Goal: Information Seeking & Learning: Find specific page/section

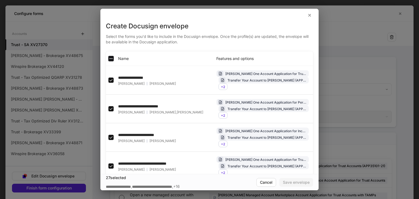
scroll to position [39, 0]
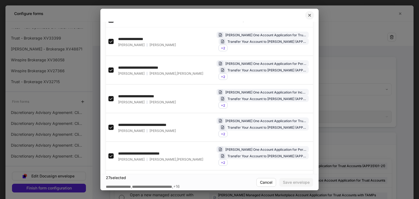
click at [312, 12] on button "button" at bounding box center [309, 15] width 9 height 9
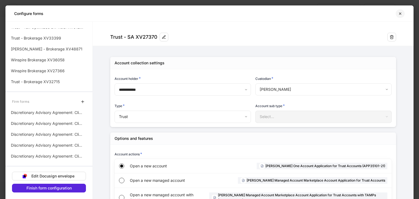
click at [399, 12] on icon "button" at bounding box center [400, 13] width 4 height 4
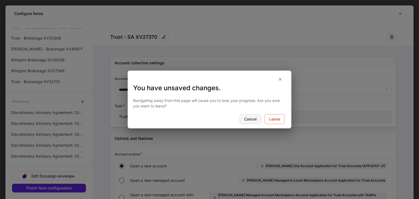
click at [249, 123] on button "Cancel" at bounding box center [251, 119] width 22 height 10
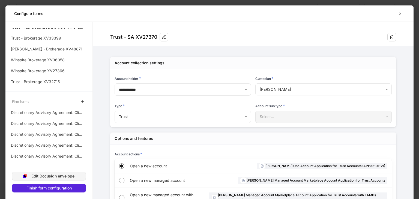
click at [33, 176] on div "Edit Docusign envelope" at bounding box center [52, 176] width 43 height 4
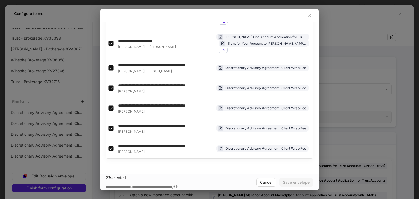
scroll to position [406, 0]
click at [264, 185] on button "Cancel" at bounding box center [267, 182] width 20 height 9
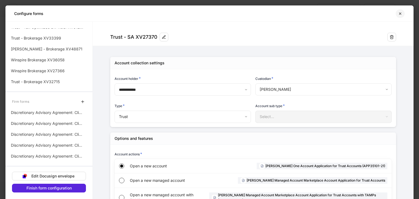
click at [402, 15] on icon "button" at bounding box center [400, 13] width 4 height 4
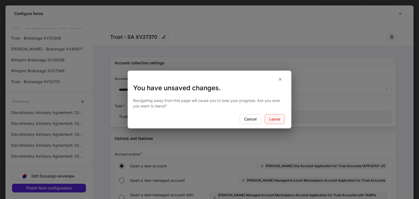
click at [276, 121] on button "Leave" at bounding box center [275, 119] width 20 height 10
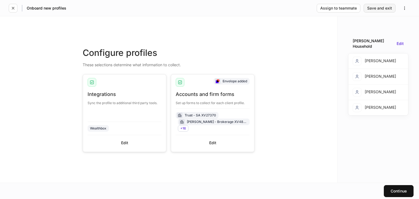
click at [376, 10] on div "Save and exit" at bounding box center [379, 8] width 25 height 4
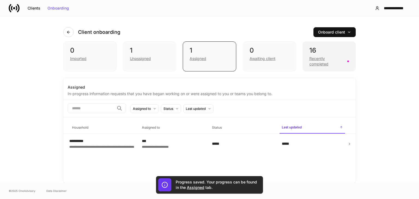
click at [339, 55] on div "Recently completed" at bounding box center [330, 61] width 40 height 12
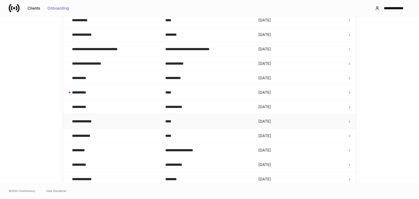
scroll to position [162, 0]
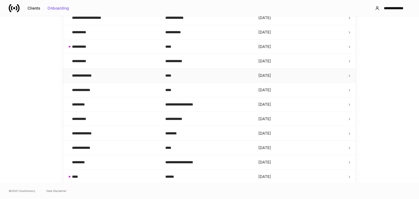
click at [170, 77] on div "****" at bounding box center [207, 75] width 85 height 5
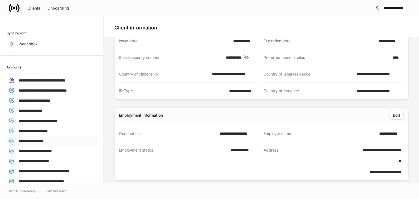
scroll to position [91, 0]
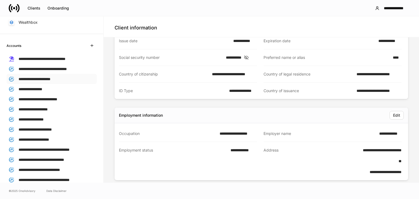
click at [41, 80] on p "**********" at bounding box center [35, 79] width 32 height 6
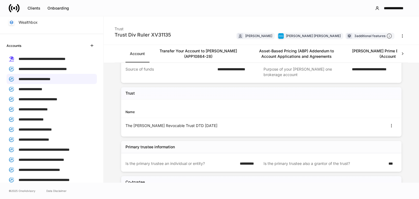
scroll to position [180, 0]
click at [390, 125] on icon "button" at bounding box center [392, 126] width 4 height 4
click at [384, 139] on li "View" at bounding box center [384, 138] width 17 height 9
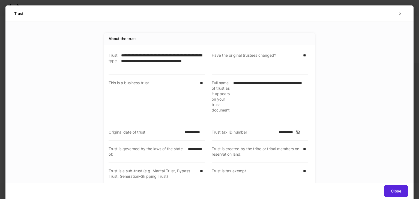
click at [396, 15] on div at bounding box center [400, 13] width 9 height 9
click at [401, 15] on icon "button" at bounding box center [400, 13] width 4 height 4
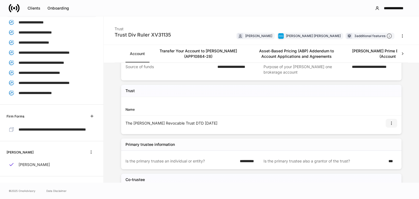
scroll to position [190, 0]
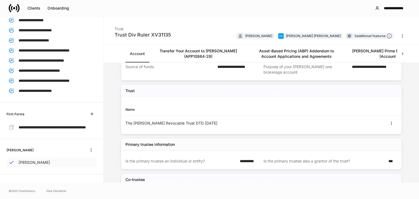
click at [50, 168] on div "[PERSON_NAME]" at bounding box center [52, 163] width 90 height 10
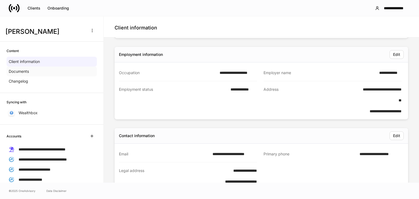
click at [26, 74] on div "Documents" at bounding box center [52, 72] width 90 height 10
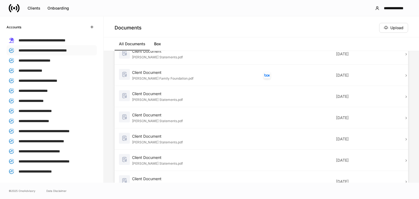
scroll to position [109, 0]
click at [57, 53] on div "**********" at bounding box center [52, 51] width 90 height 10
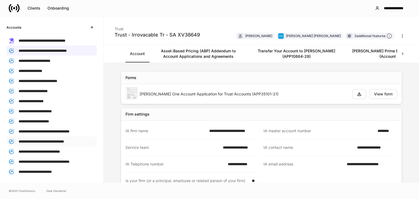
scroll to position [197, 0]
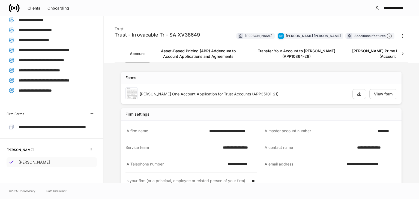
click at [29, 164] on p "[PERSON_NAME]" at bounding box center [34, 162] width 31 height 5
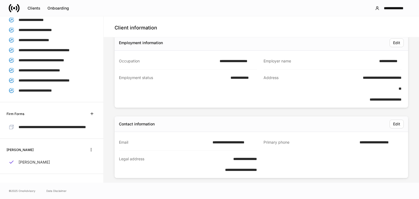
scroll to position [180, 0]
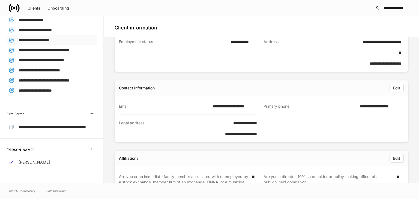
click at [42, 35] on div "**********" at bounding box center [52, 40] width 90 height 10
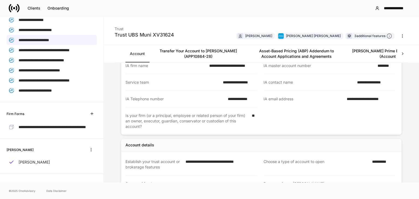
scroll to position [76, 0]
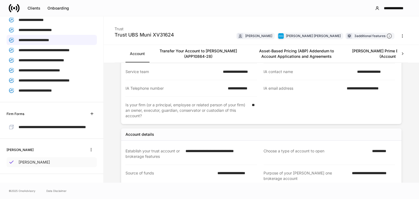
click at [37, 167] on div "[PERSON_NAME]" at bounding box center [52, 163] width 90 height 10
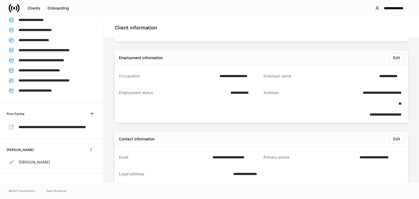
scroll to position [150, 0]
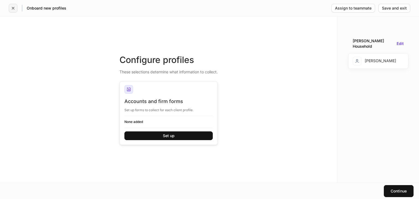
click at [11, 7] on icon "button" at bounding box center [13, 8] width 4 height 4
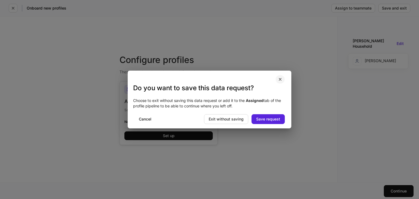
click at [282, 80] on icon "button" at bounding box center [280, 79] width 4 height 4
